Goal: Information Seeking & Learning: Learn about a topic

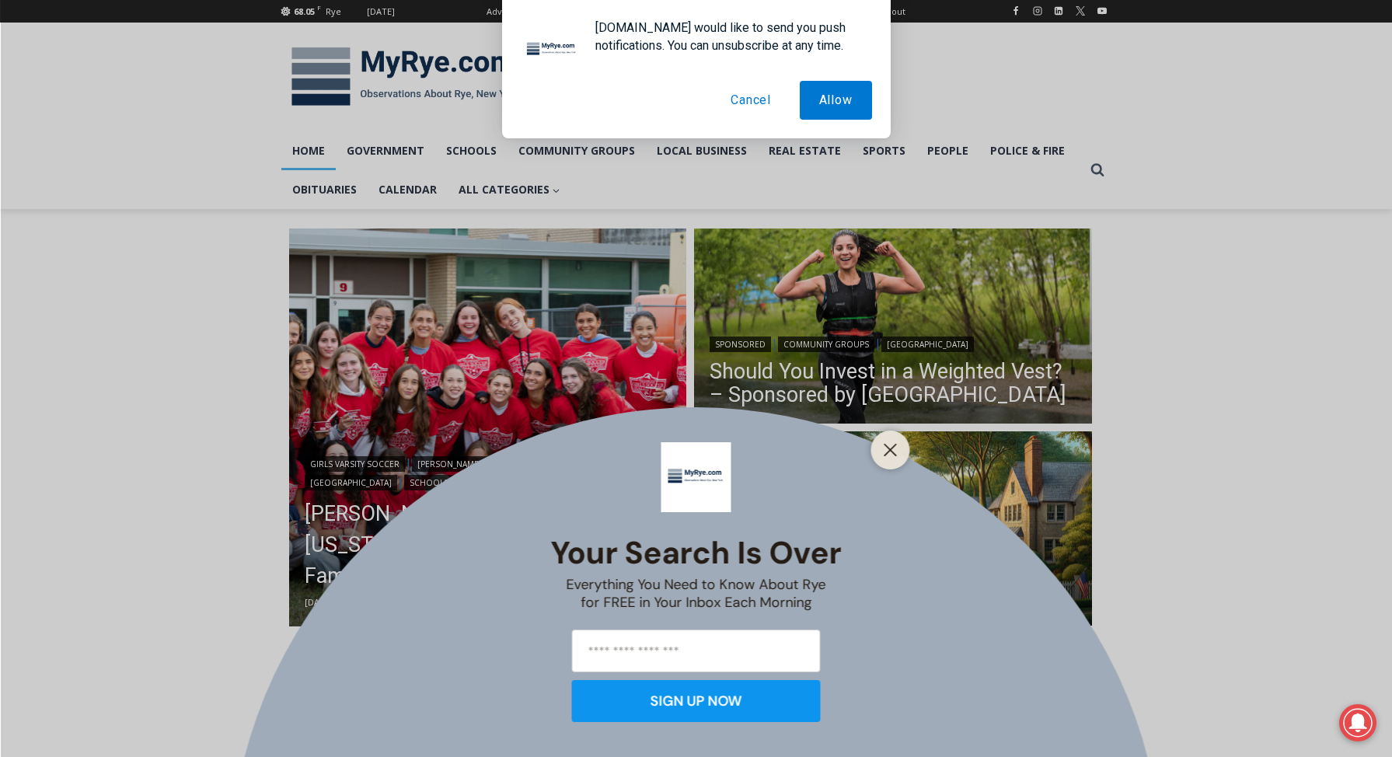
click at [752, 99] on button "Cancel" at bounding box center [750, 100] width 79 height 39
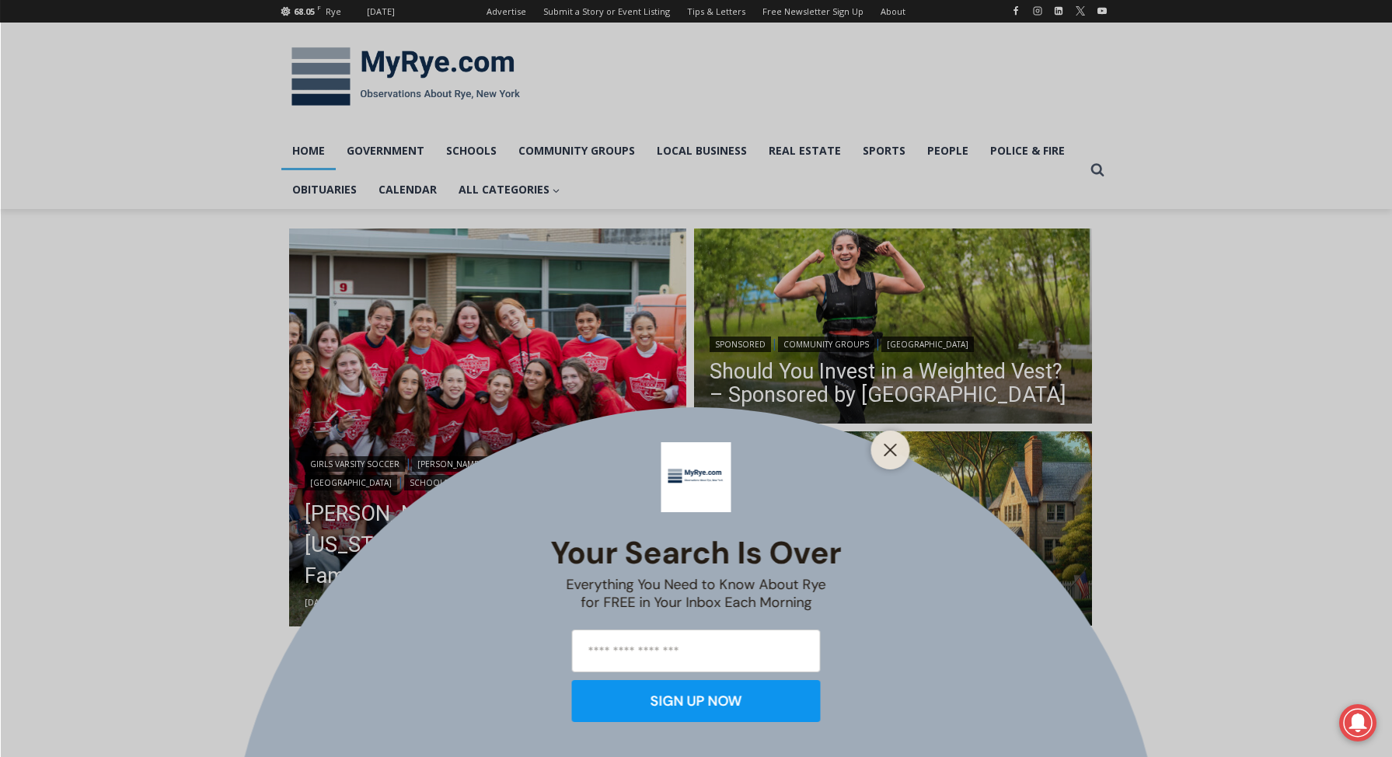
click at [886, 448] on icon "Close" at bounding box center [891, 450] width 14 height 14
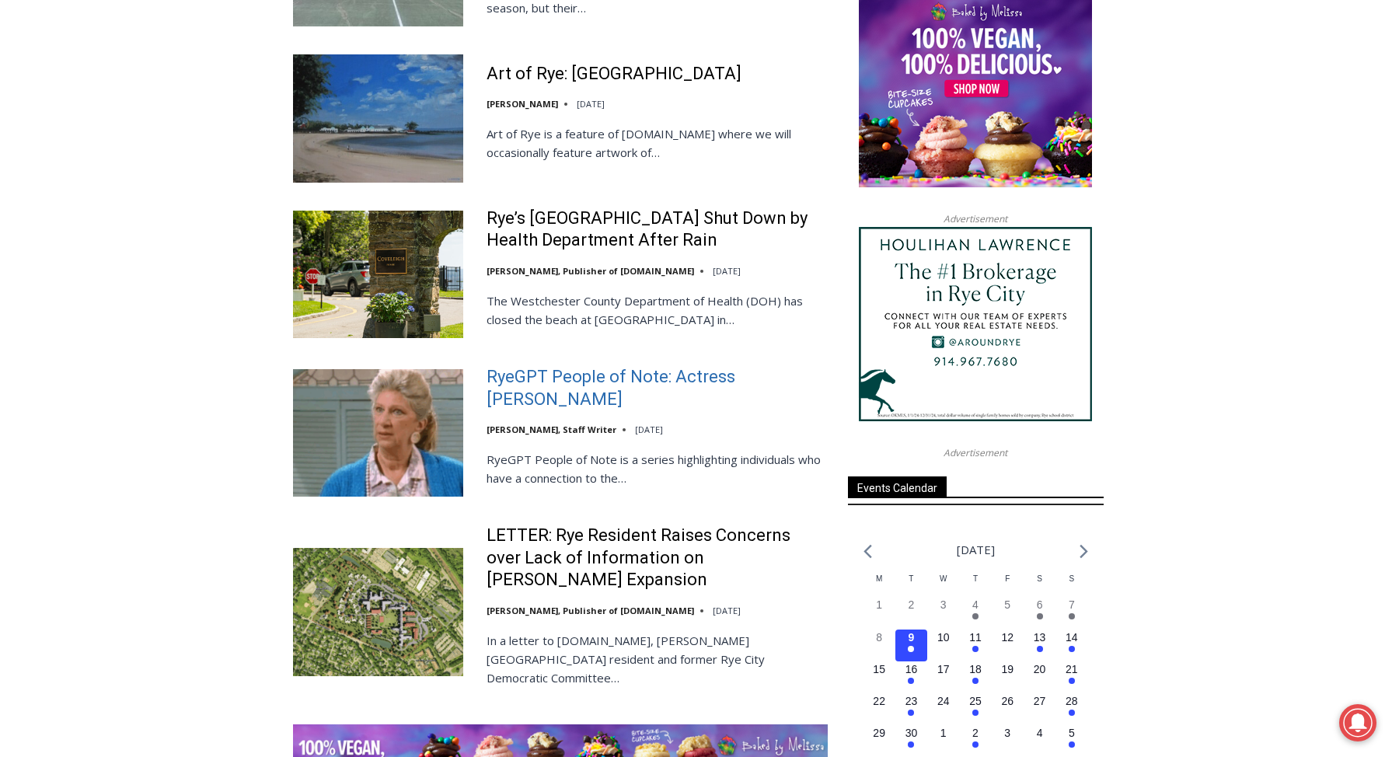
scroll to position [1764, 0]
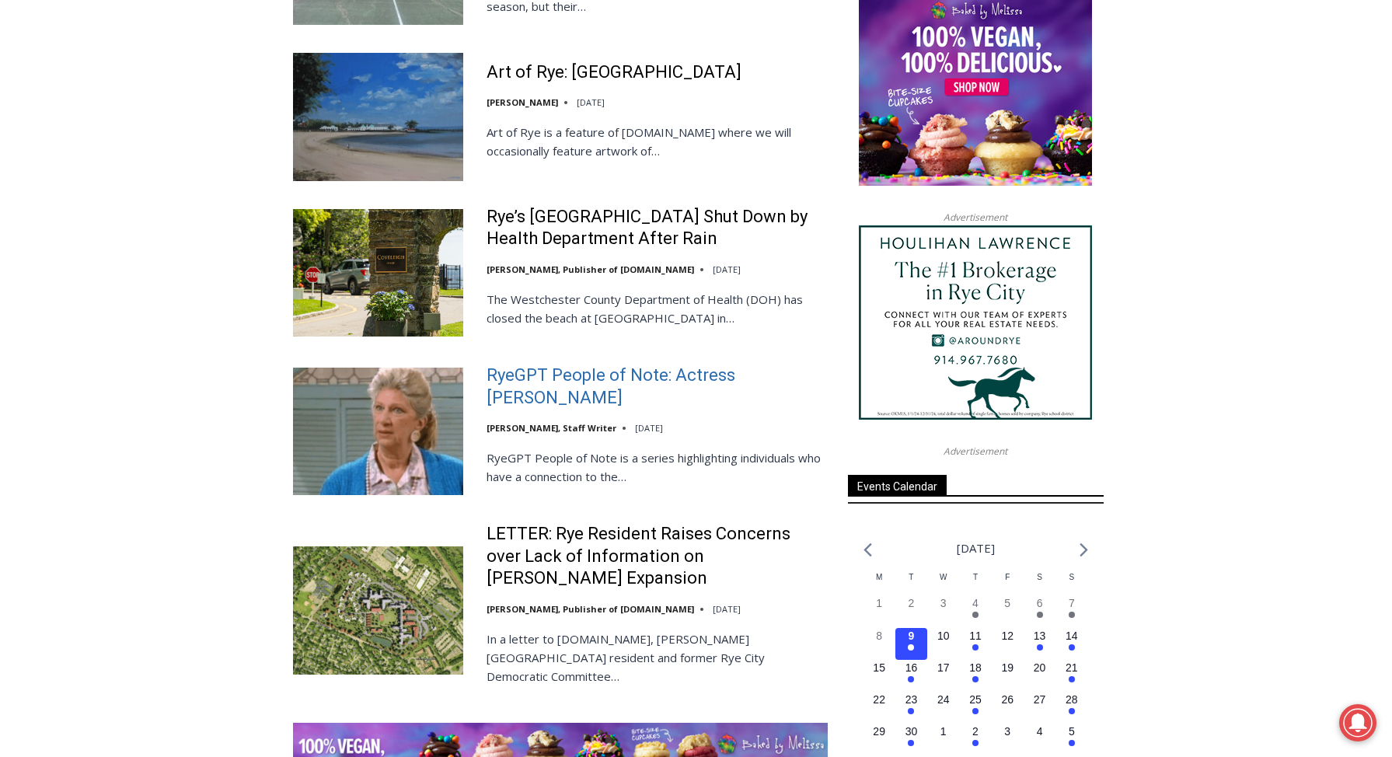
click at [587, 365] on link "RyeGPT People of Note: Actress Liz Sheridan" at bounding box center [657, 387] width 341 height 44
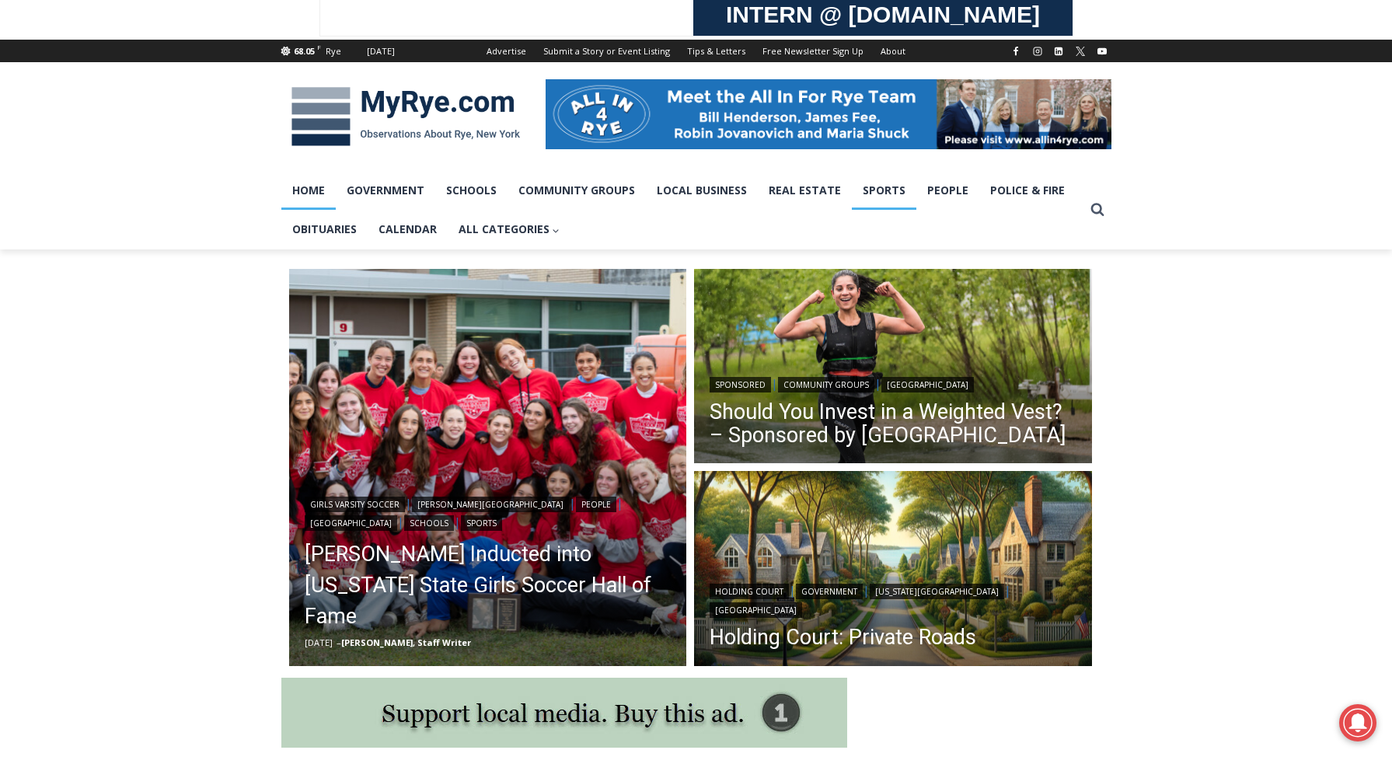
scroll to position [167, 0]
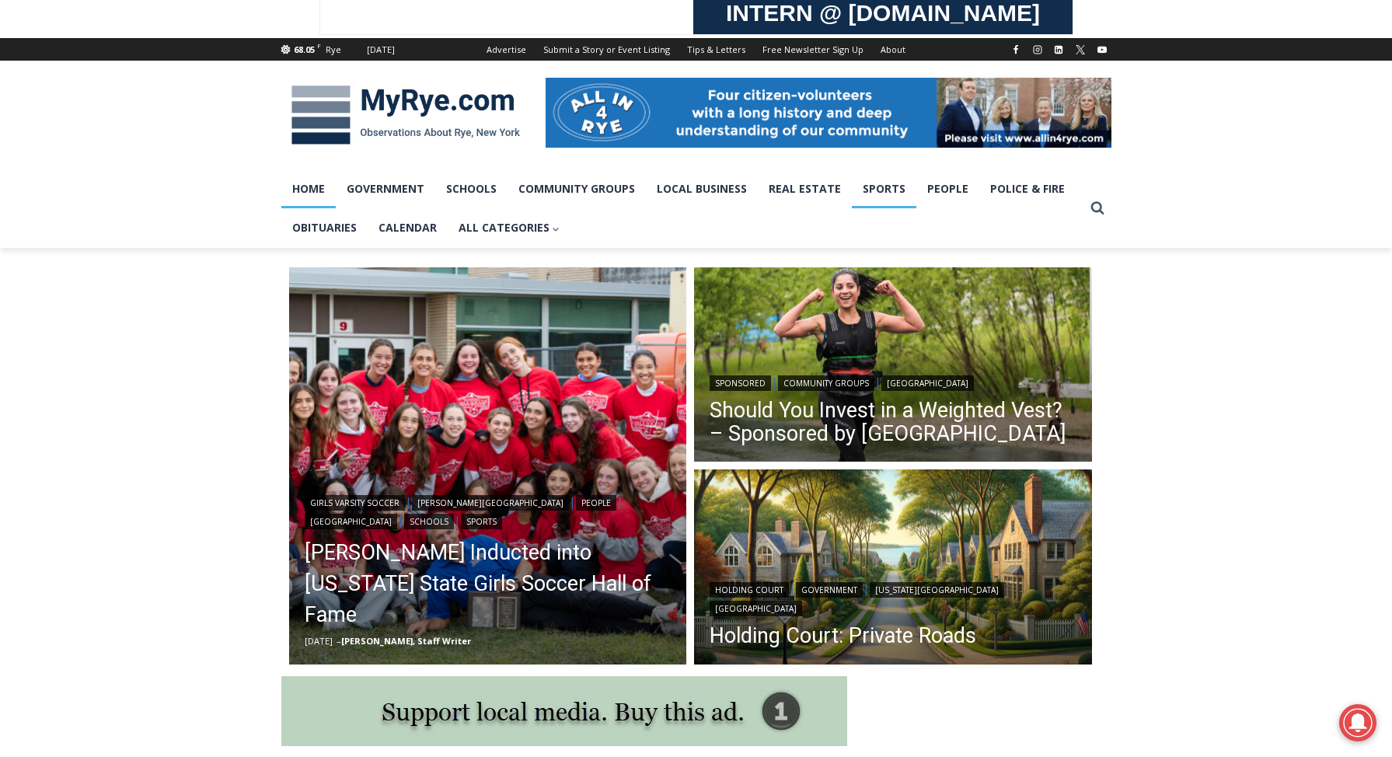
click at [885, 190] on link "Sports" at bounding box center [884, 188] width 65 height 39
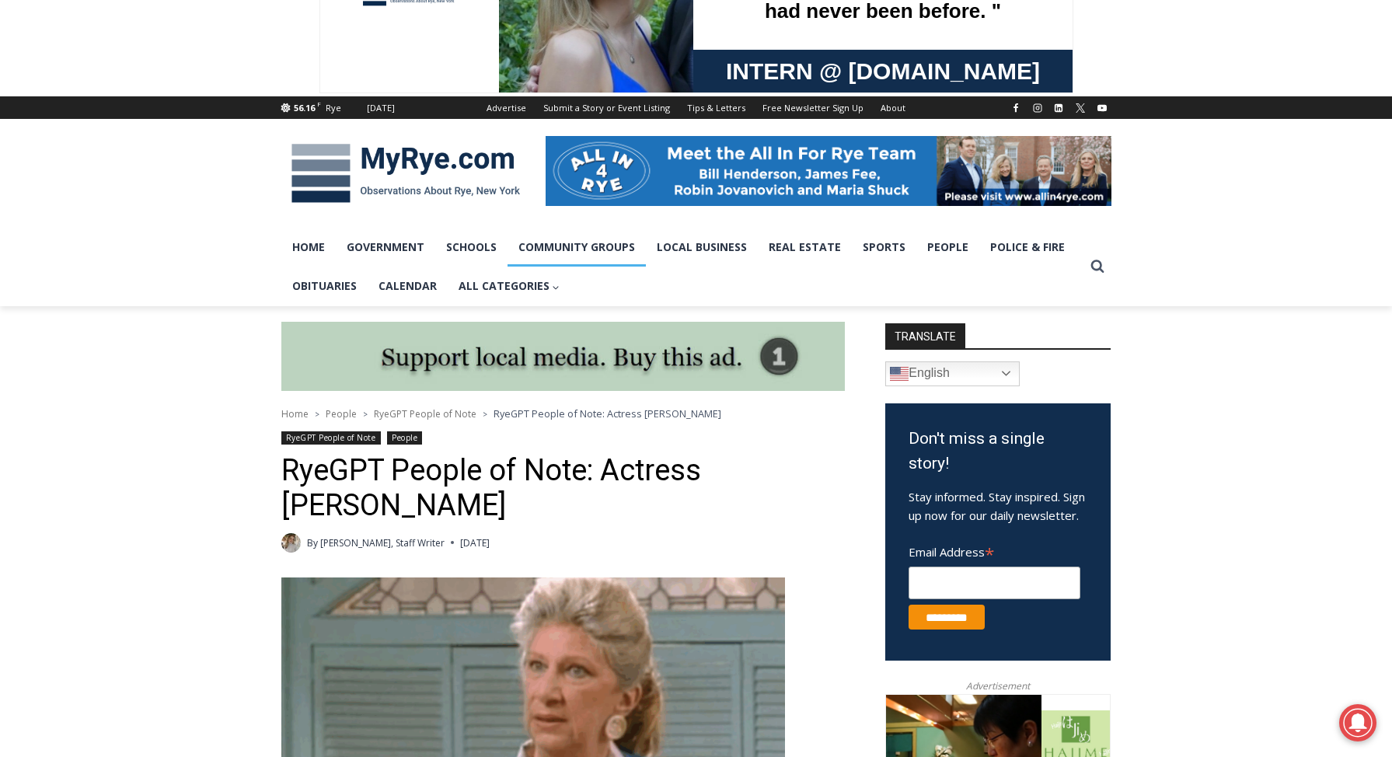
scroll to position [136, 0]
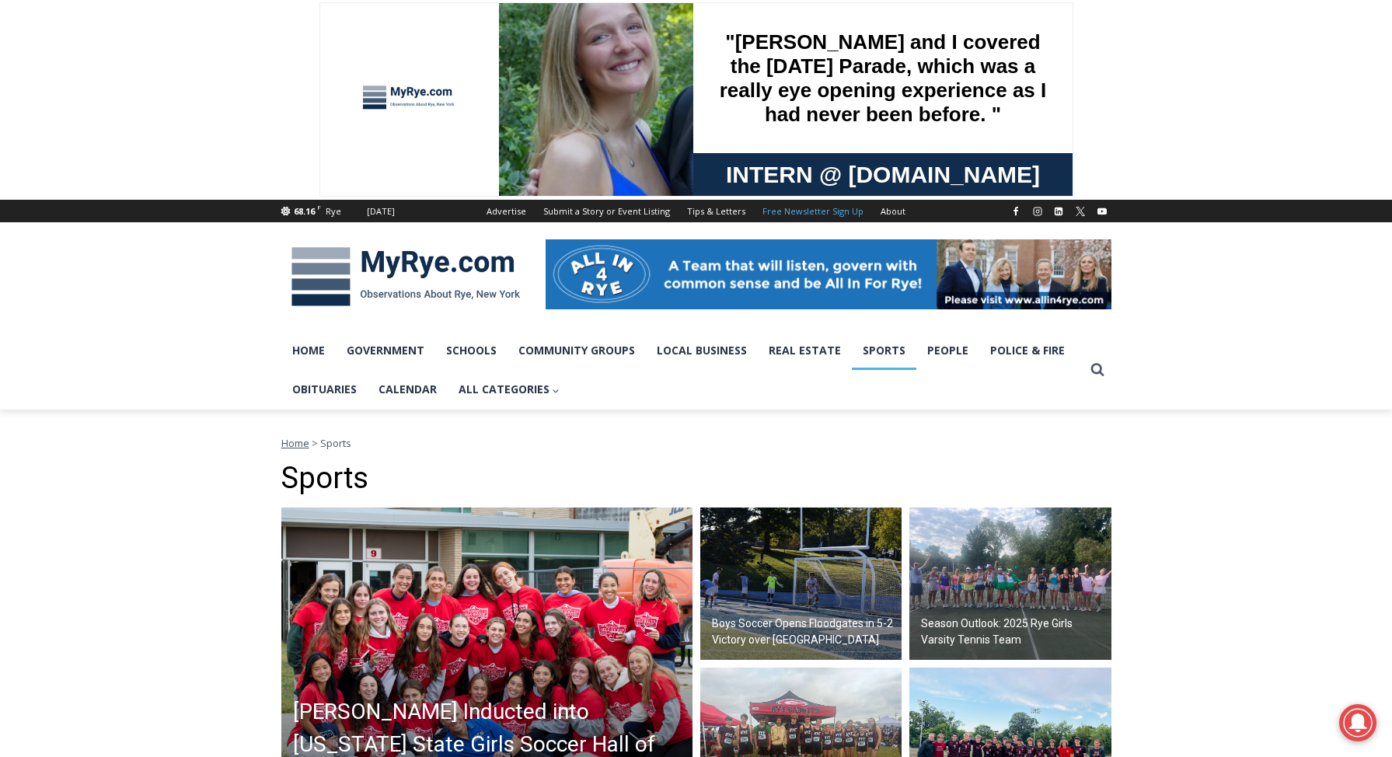
scroll to position [70, 0]
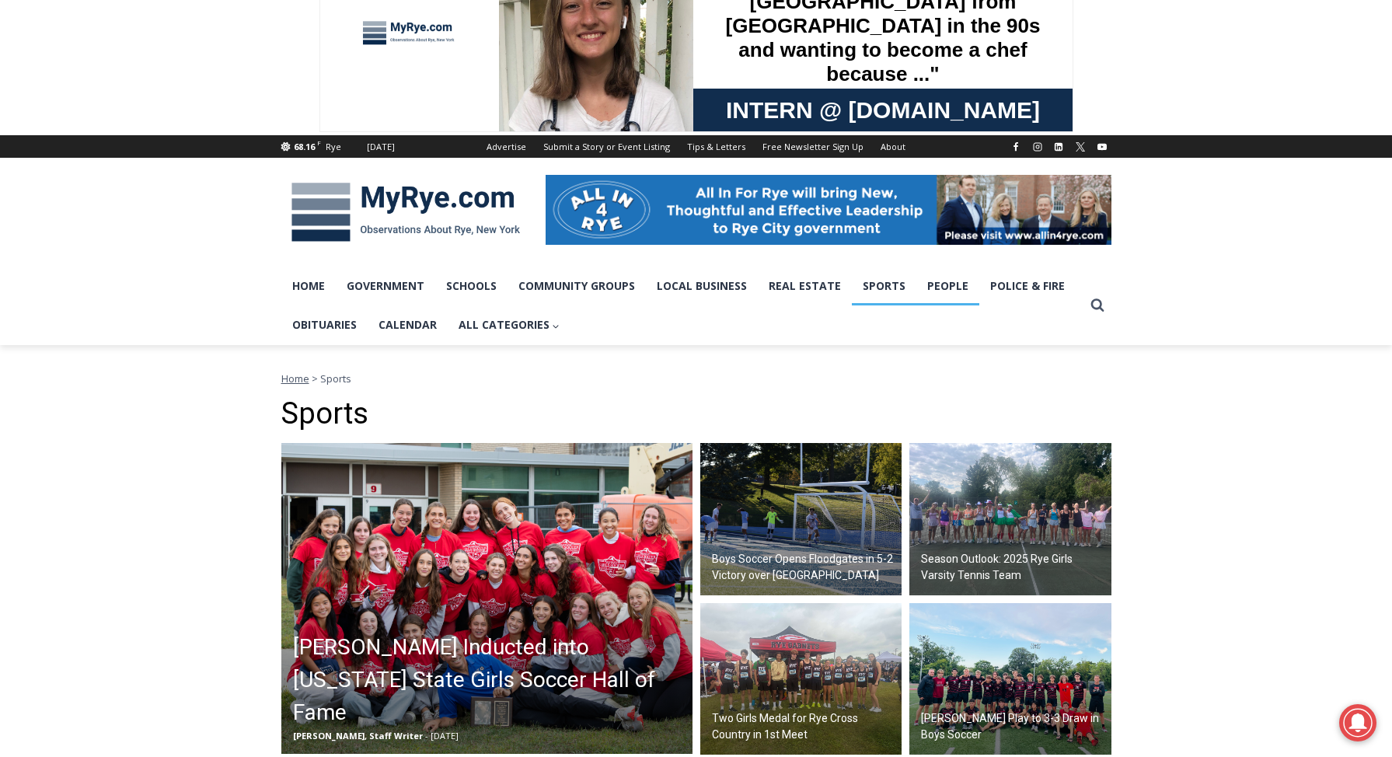
click at [937, 283] on link "People" at bounding box center [948, 286] width 63 height 39
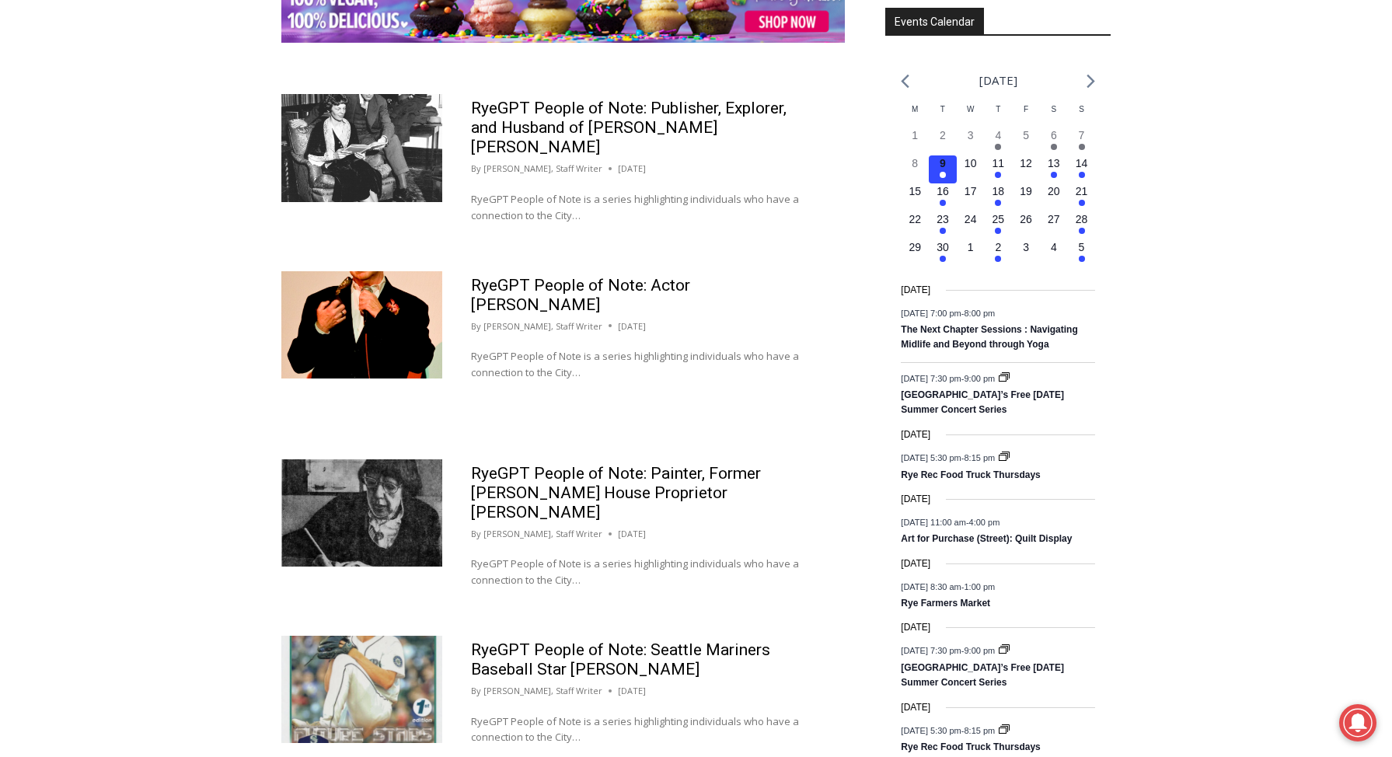
scroll to position [2159, 0]
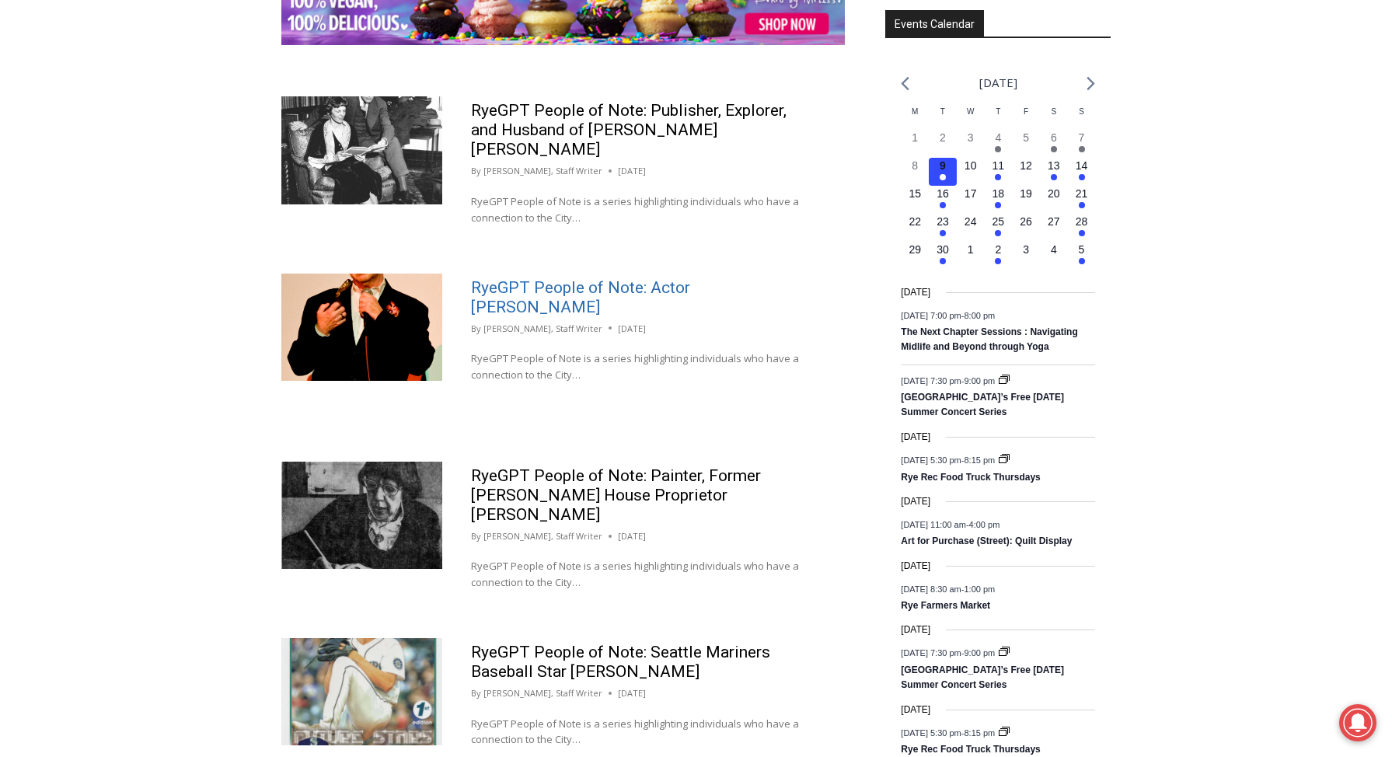
click at [605, 278] on link "RyeGPT People of Note: Actor Bud Cort" at bounding box center [580, 297] width 219 height 38
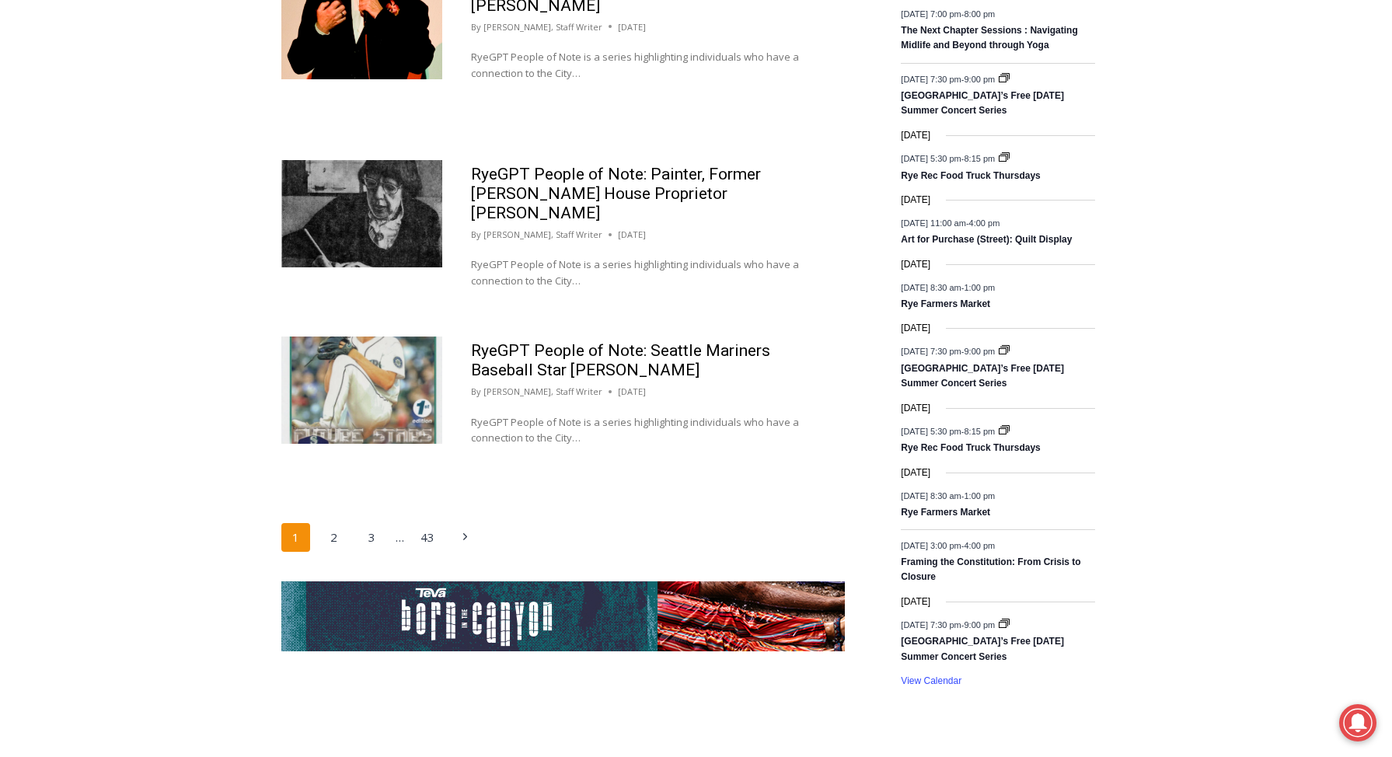
scroll to position [2478, 0]
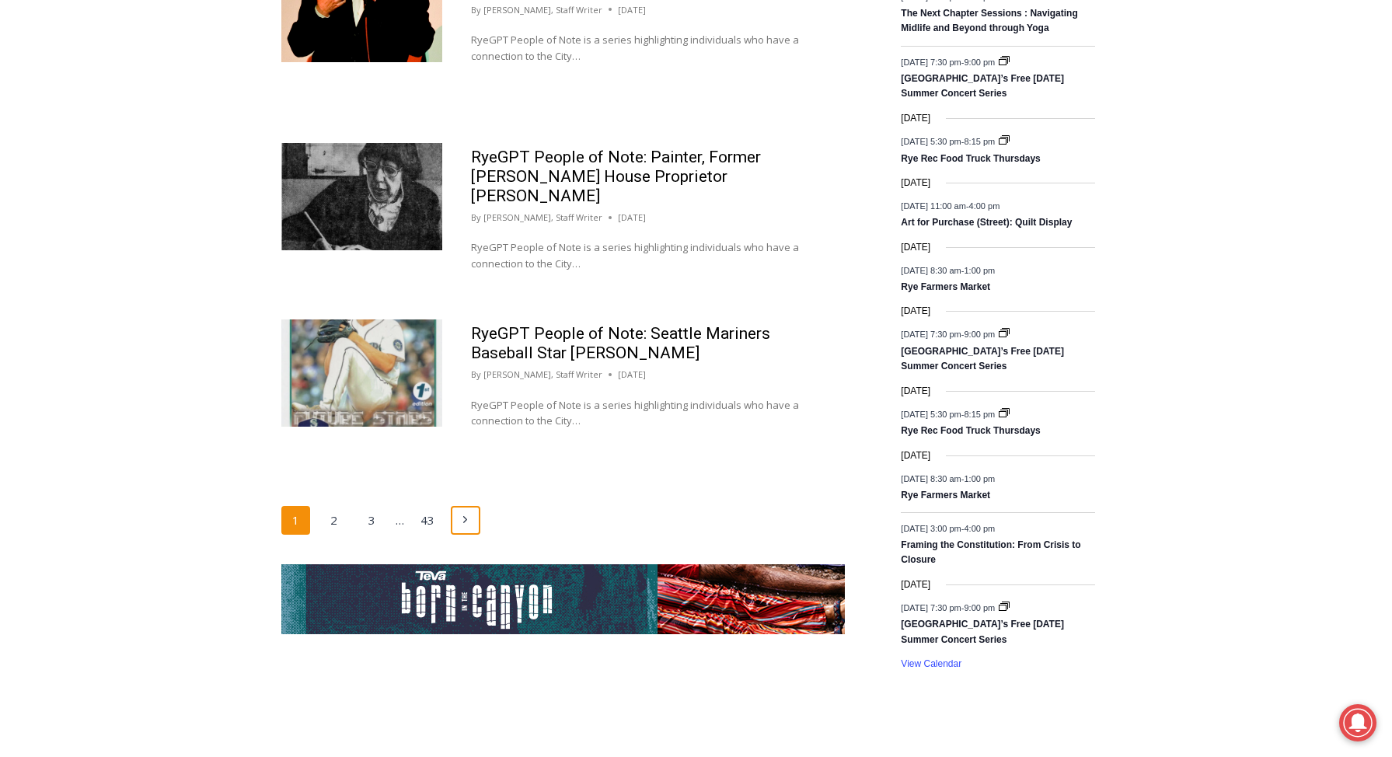
click at [466, 514] on icon "Next" at bounding box center [465, 520] width 12 height 12
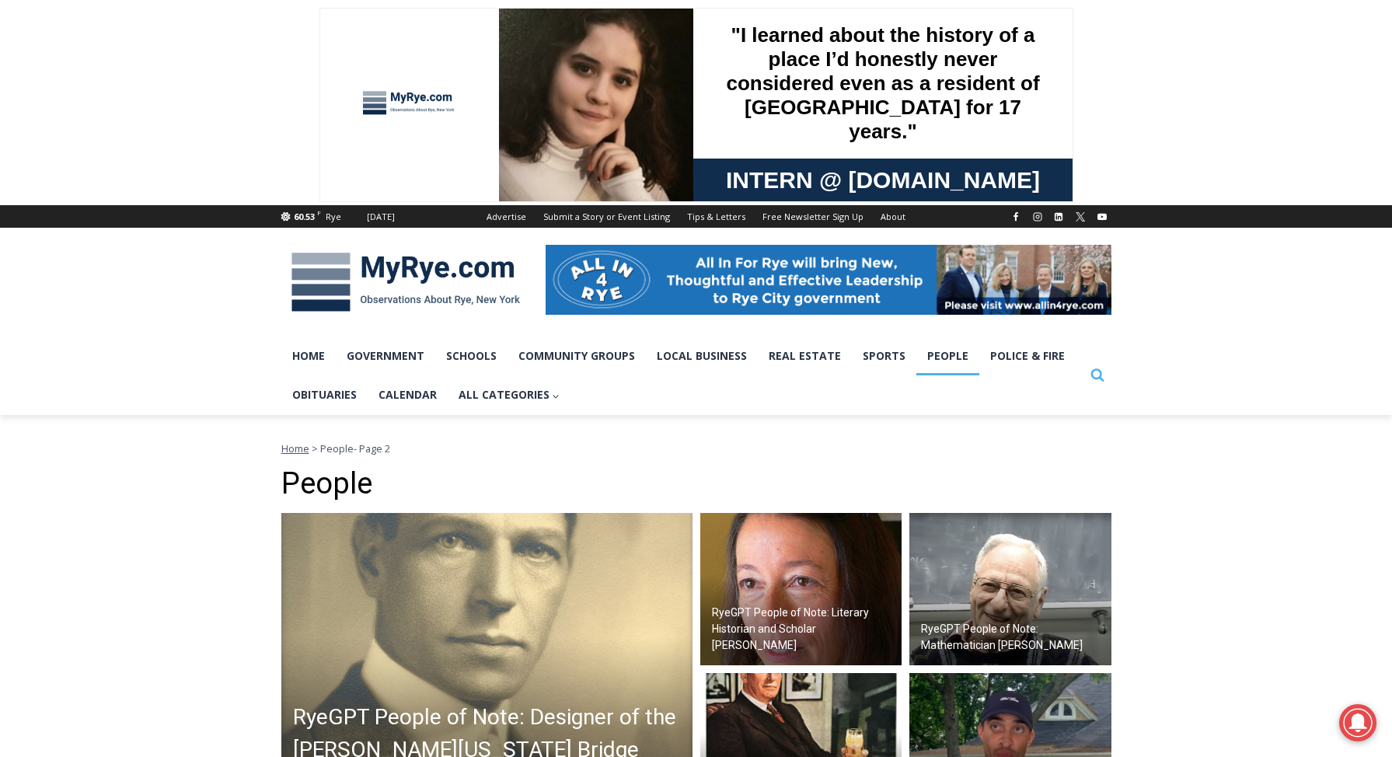
click at [1097, 379] on icon "Search" at bounding box center [1098, 375] width 14 height 14
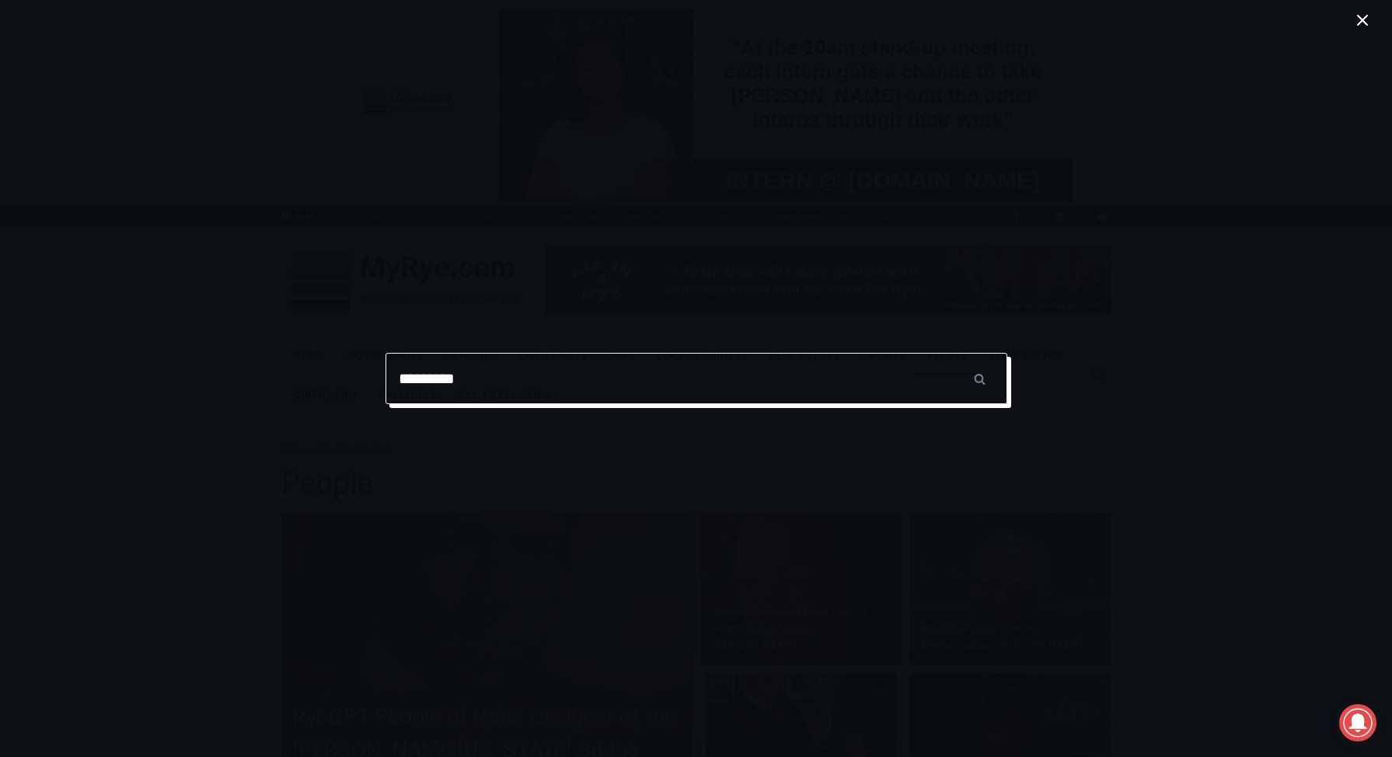
type input "*********"
click at [980, 379] on input "******" at bounding box center [980, 378] width 54 height 51
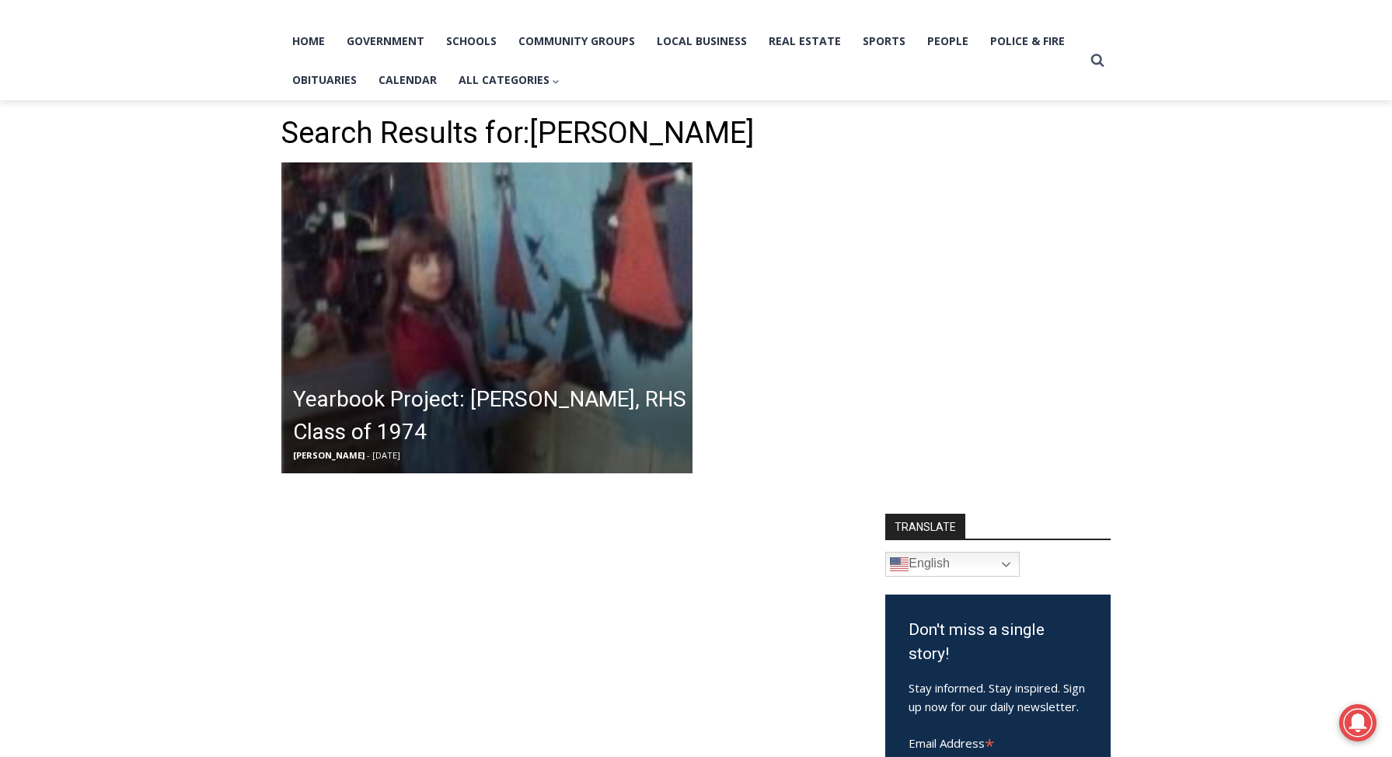
scroll to position [248, 0]
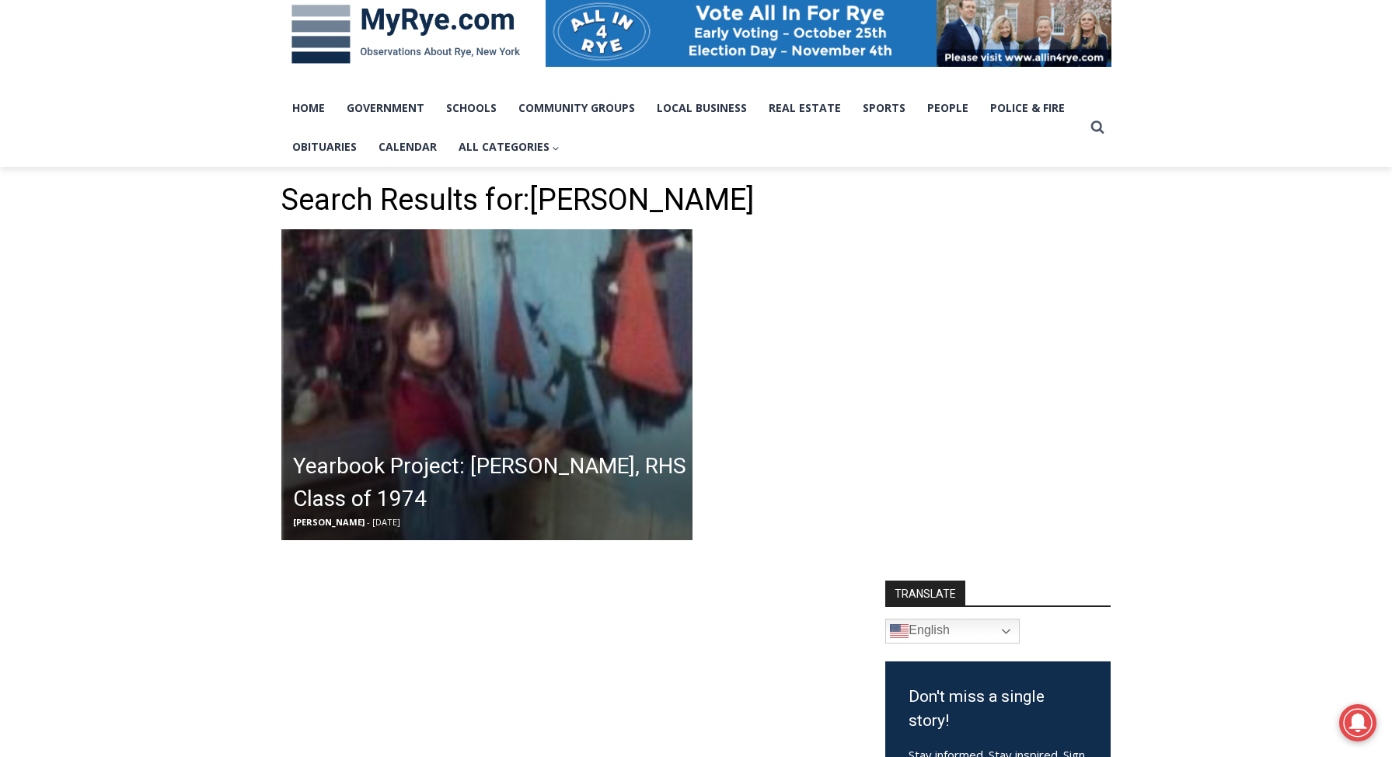
click at [445, 468] on h2 "Yearbook Project: [PERSON_NAME], RHS Class of 1974" at bounding box center [491, 482] width 396 height 65
click at [813, 107] on link "Real Estate" at bounding box center [805, 108] width 94 height 39
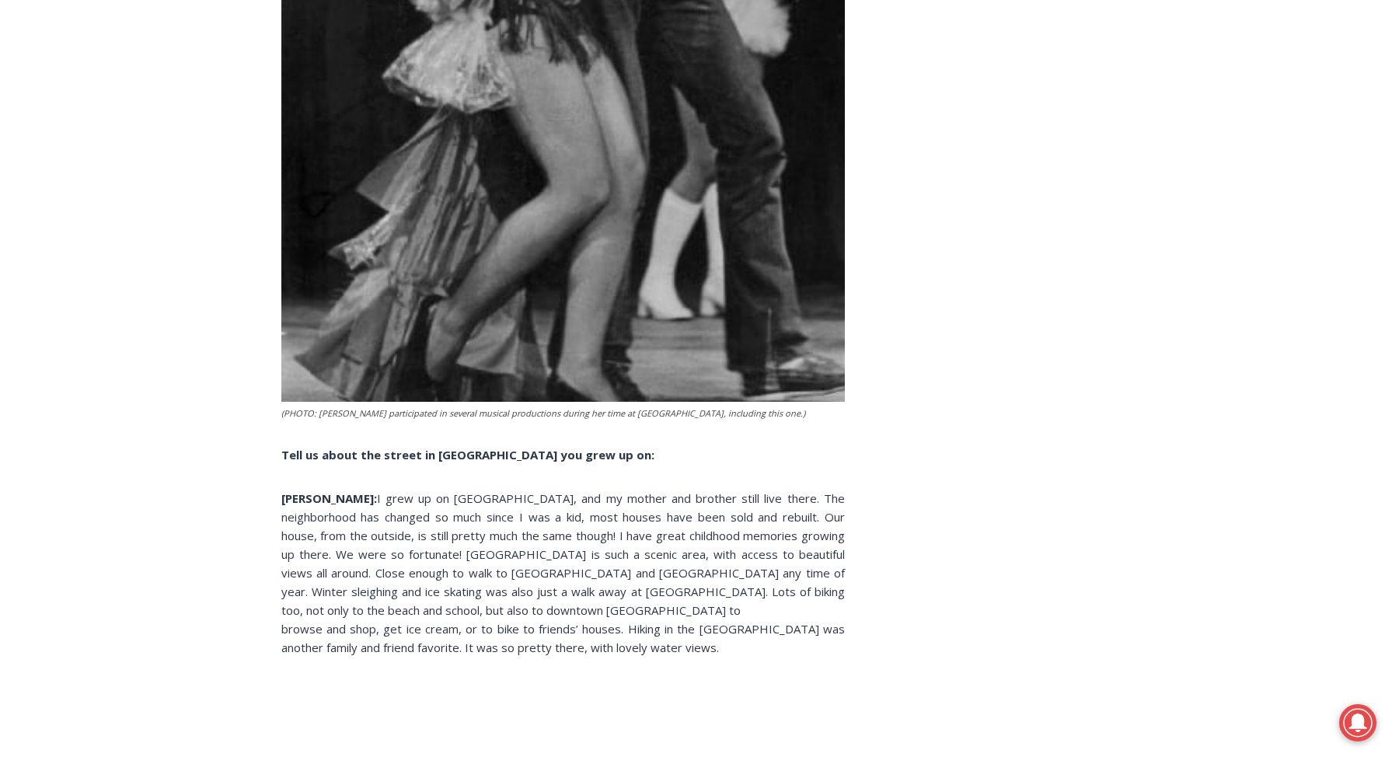
scroll to position [2772, 0]
